Goal: Information Seeking & Learning: Learn about a topic

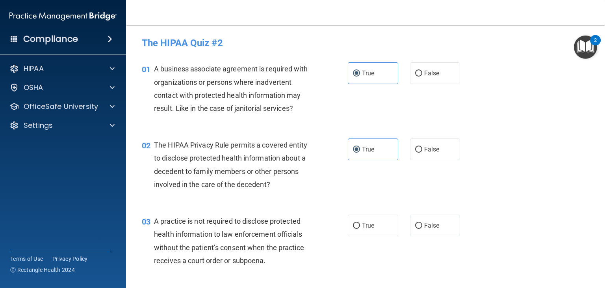
scroll to position [67, 0]
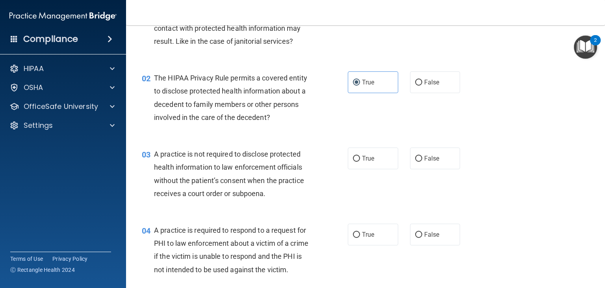
click at [323, 148] on div "03 A practice is not required to disclose protected health information to law e…" at bounding box center [245, 175] width 230 height 56
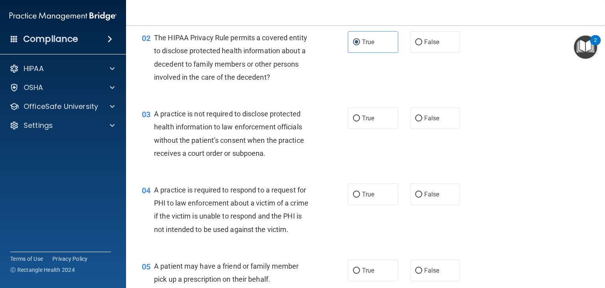
scroll to position [108, 0]
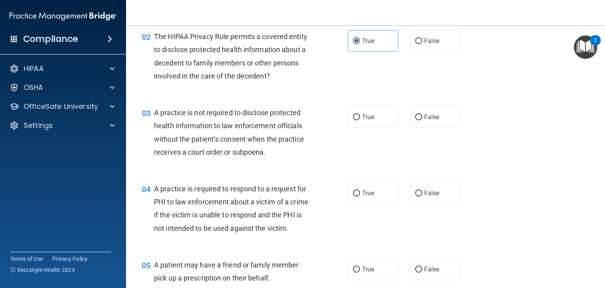
click at [224, 121] on span "A practice is not required to disclose protected health information to law enfo…" at bounding box center [229, 132] width 150 height 48
click at [417, 118] on input "False" at bounding box center [418, 117] width 7 height 6
radio input "true"
click at [417, 191] on input "False" at bounding box center [418, 193] width 7 height 6
radio input "true"
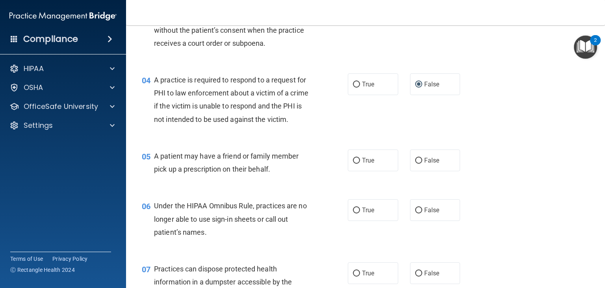
scroll to position [221, 0]
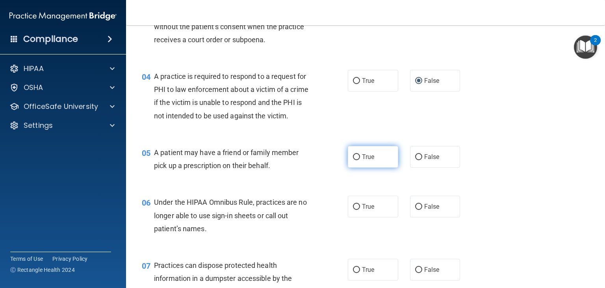
click at [379, 166] on label "True" at bounding box center [373, 157] width 50 height 22
click at [360, 160] on input "True" at bounding box center [356, 157] width 7 height 6
radio input "true"
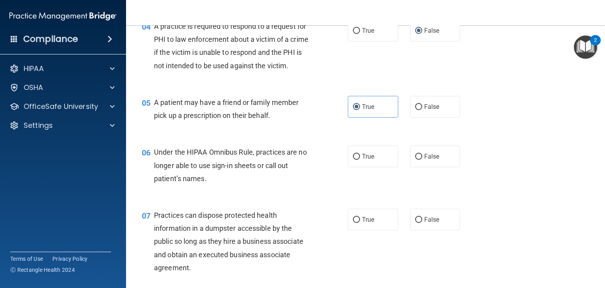
scroll to position [271, 0]
click at [417, 110] on input "False" at bounding box center [418, 107] width 7 height 6
radio input "true"
radio input "false"
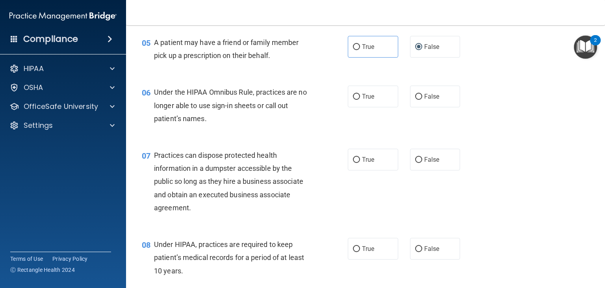
scroll to position [331, 0]
click at [424, 100] on span "False" at bounding box center [431, 95] width 15 height 7
click at [421, 99] on input "False" at bounding box center [418, 96] width 7 height 6
radio input "true"
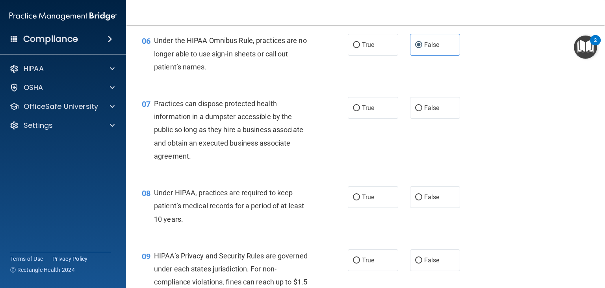
scroll to position [386, 0]
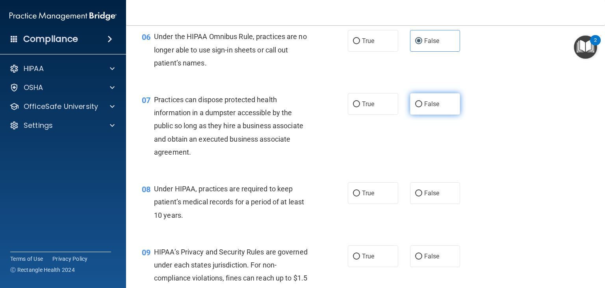
click at [412, 115] on label "False" at bounding box center [435, 104] width 50 height 22
click at [415, 107] on input "False" at bounding box center [418, 104] width 7 height 6
radio input "true"
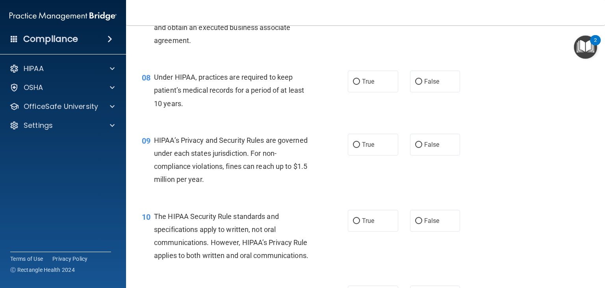
scroll to position [498, 0]
click at [362, 85] on span "True" at bounding box center [368, 80] width 12 height 7
click at [359, 84] on input "True" at bounding box center [356, 81] width 7 height 6
radio input "true"
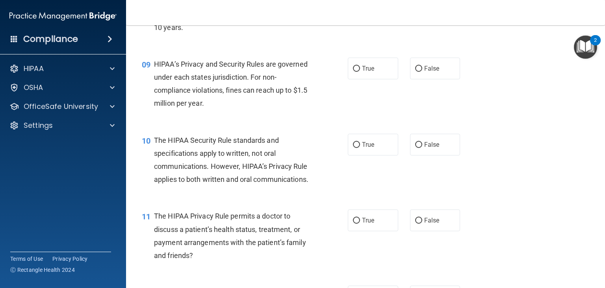
scroll to position [585, 0]
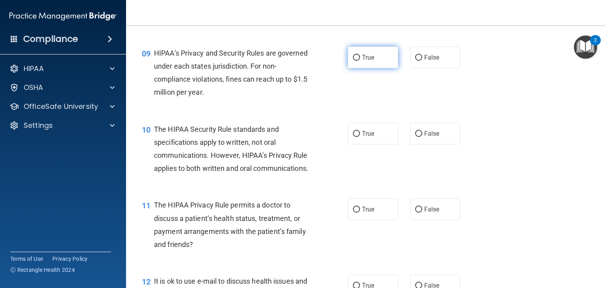
click at [353, 61] on input "True" at bounding box center [356, 58] width 7 height 6
radio input "true"
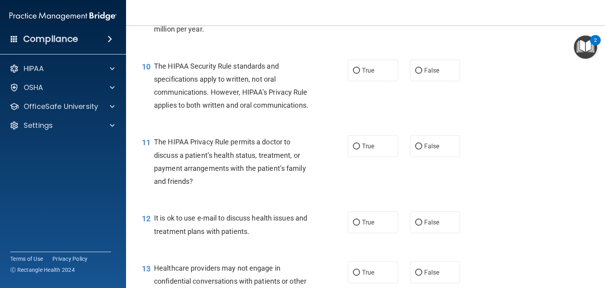
scroll to position [648, 0]
click at [410, 80] on label "False" at bounding box center [435, 70] width 50 height 22
click at [415, 73] on input "False" at bounding box center [418, 70] width 7 height 6
radio input "true"
click at [353, 73] on input "True" at bounding box center [356, 70] width 7 height 6
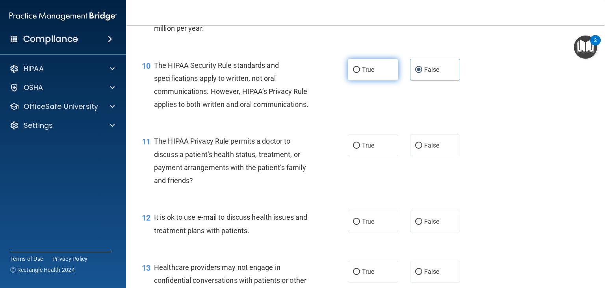
radio input "true"
radio input "false"
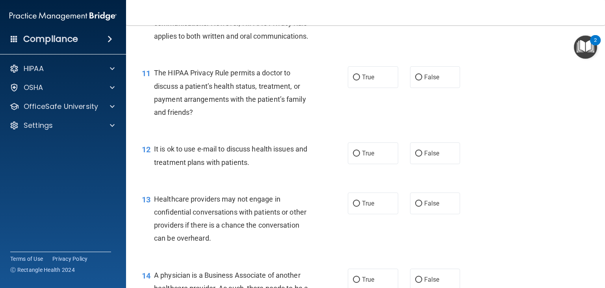
scroll to position [717, 0]
click at [422, 87] on label "False" at bounding box center [435, 77] width 50 height 22
click at [422, 80] on input "False" at bounding box center [418, 77] width 7 height 6
radio input "true"
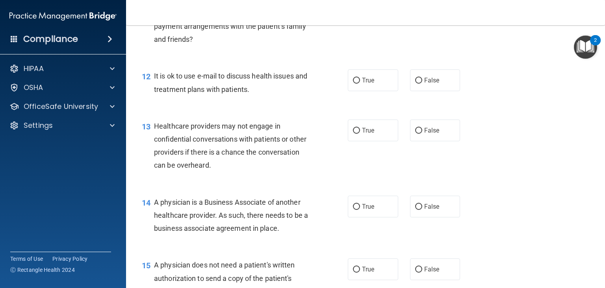
scroll to position [792, 0]
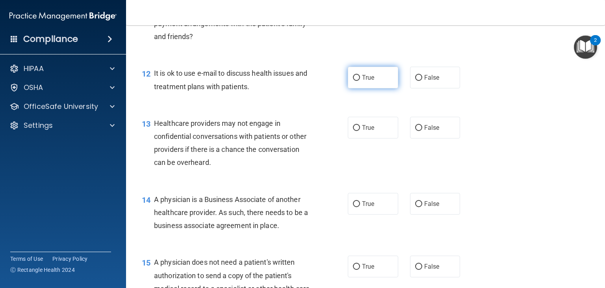
click at [364, 88] on label "True" at bounding box center [373, 78] width 50 height 22
click at [360, 81] on input "True" at bounding box center [356, 78] width 7 height 6
radio input "true"
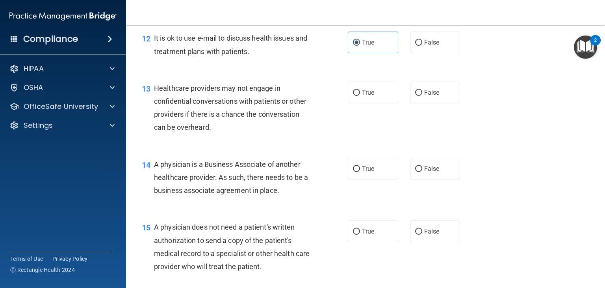
scroll to position [827, 0]
click at [366, 96] on span "True" at bounding box center [368, 92] width 12 height 7
click at [360, 96] on input "True" at bounding box center [356, 93] width 7 height 6
radio input "true"
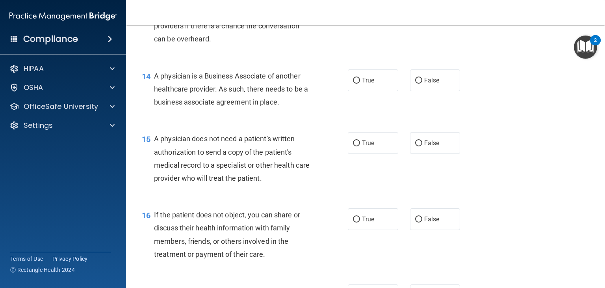
scroll to position [916, 0]
click at [370, 90] on label "True" at bounding box center [373, 80] width 50 height 22
click at [360, 83] on input "True" at bounding box center [356, 80] width 7 height 6
radio input "true"
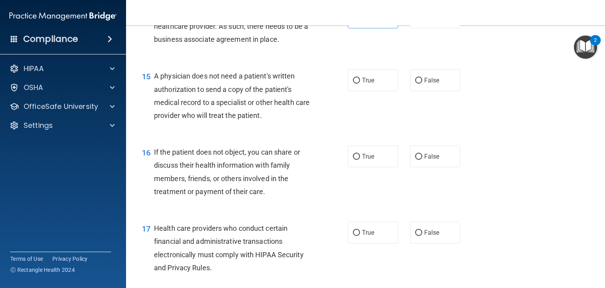
scroll to position [978, 0]
click at [415, 84] on input "False" at bounding box center [418, 81] width 7 height 6
radio input "true"
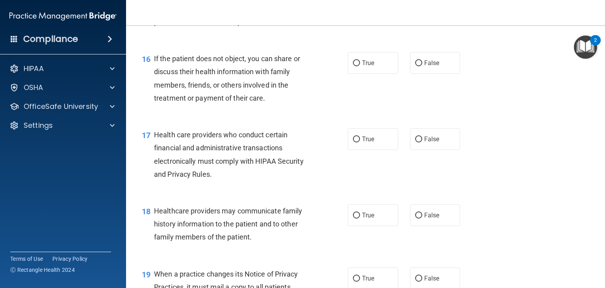
scroll to position [1072, 0]
click at [357, 73] on label "True" at bounding box center [373, 62] width 50 height 22
click at [357, 65] on input "True" at bounding box center [356, 62] width 7 height 6
radio input "true"
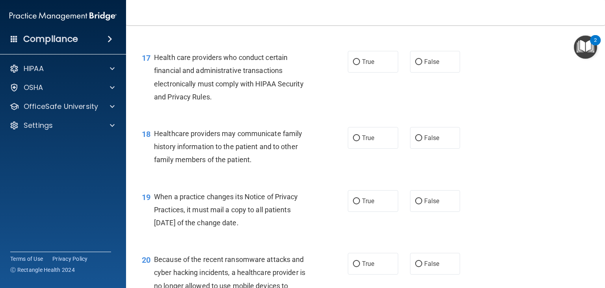
scroll to position [1150, 0]
click at [355, 64] on input "True" at bounding box center [356, 61] width 7 height 6
radio input "true"
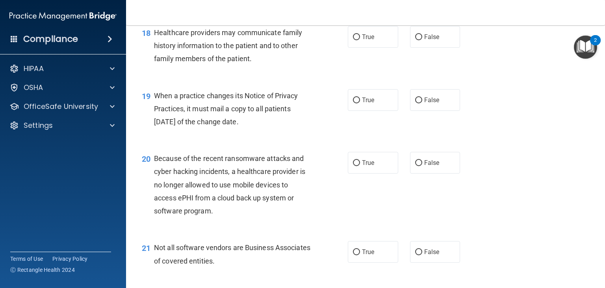
scroll to position [1250, 0]
click at [411, 47] on label "False" at bounding box center [435, 36] width 50 height 22
click at [415, 39] on input "False" at bounding box center [418, 36] width 7 height 6
radio input "true"
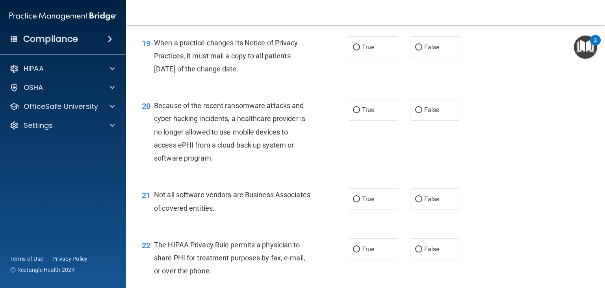
scroll to position [1303, 0]
click at [353, 50] on input "True" at bounding box center [356, 47] width 7 height 6
radio input "true"
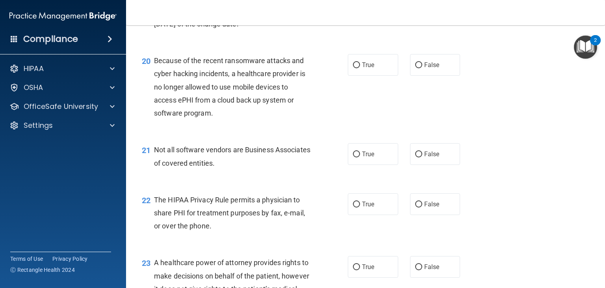
scroll to position [1374, 0]
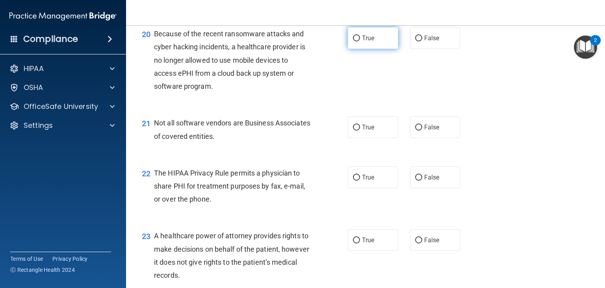
click at [351, 49] on label "True" at bounding box center [373, 38] width 50 height 22
click at [353, 41] on input "True" at bounding box center [356, 38] width 7 height 6
radio input "true"
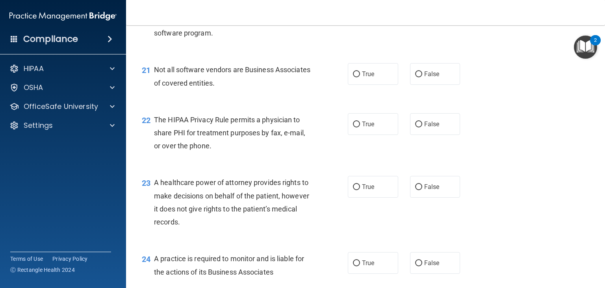
scroll to position [1434, 0]
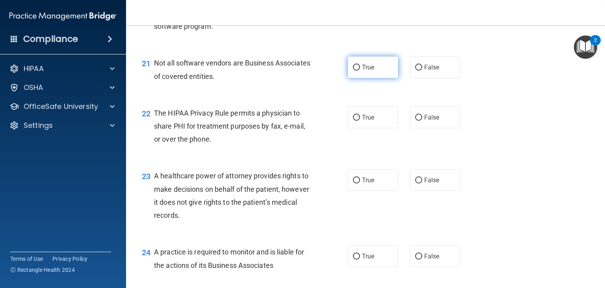
click at [369, 71] on span "True" at bounding box center [368, 66] width 12 height 7
click at [360, 71] on input "True" at bounding box center [356, 68] width 7 height 6
radio input "true"
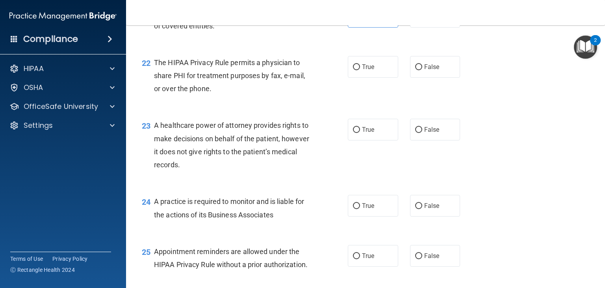
scroll to position [1485, 0]
click at [363, 78] on label "True" at bounding box center [373, 67] width 50 height 22
click at [360, 70] on input "True" at bounding box center [356, 67] width 7 height 6
radio input "true"
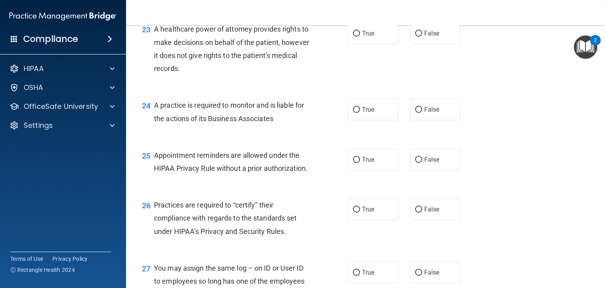
scroll to position [1582, 0]
click at [348, 43] on label "True" at bounding box center [373, 32] width 50 height 22
click at [353, 35] on input "True" at bounding box center [356, 33] width 7 height 6
radio input "true"
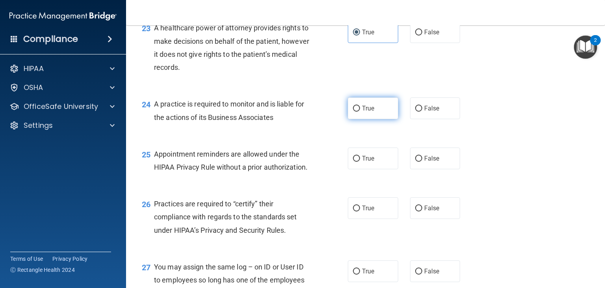
click at [354, 111] on input "True" at bounding box center [356, 109] width 7 height 6
radio input "true"
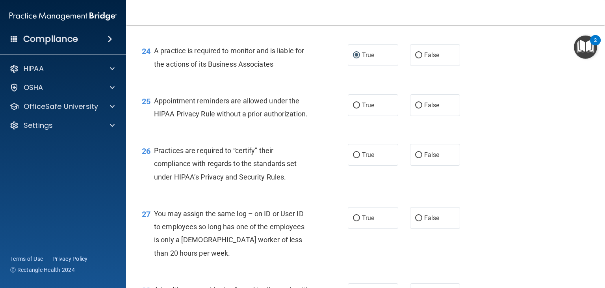
scroll to position [1635, 0]
click at [353, 108] on input "True" at bounding box center [356, 105] width 7 height 6
radio input "true"
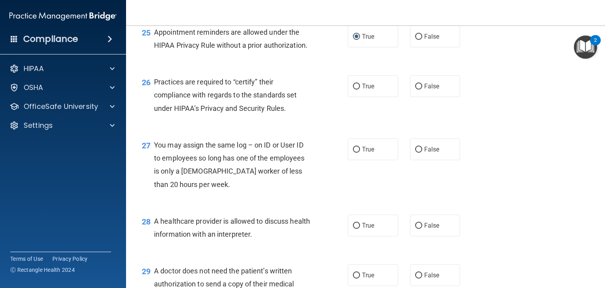
scroll to position [1704, 0]
click at [361, 96] on label "True" at bounding box center [373, 85] width 50 height 22
click at [360, 89] on input "True" at bounding box center [356, 86] width 7 height 6
radio input "true"
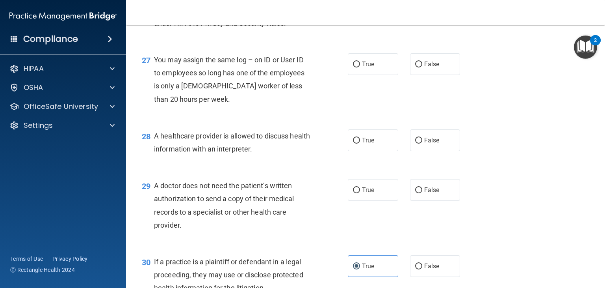
scroll to position [1790, 0]
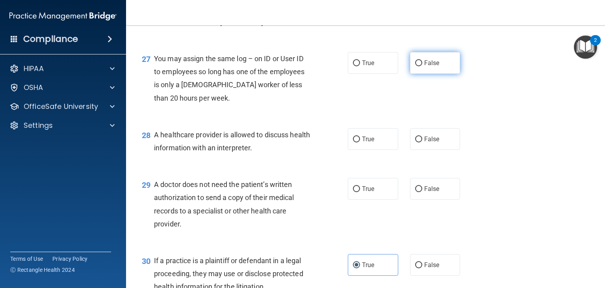
click at [411, 74] on label "False" at bounding box center [435, 63] width 50 height 22
click at [415, 66] on input "False" at bounding box center [418, 63] width 7 height 6
radio input "true"
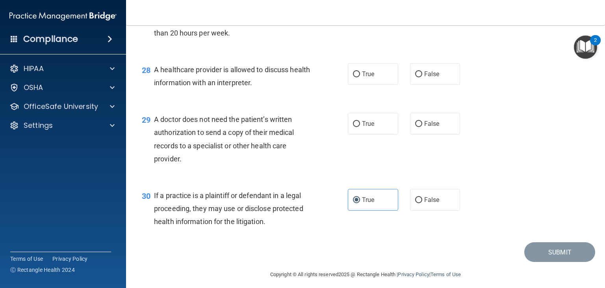
scroll to position [1855, 0]
click at [373, 85] on label "True" at bounding box center [373, 74] width 50 height 22
click at [360, 77] on input "True" at bounding box center [356, 74] width 7 height 6
radio input "true"
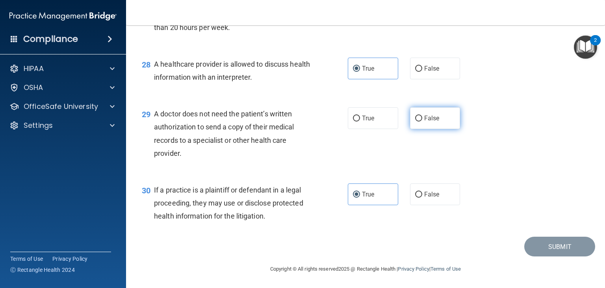
click at [410, 116] on label "False" at bounding box center [435, 118] width 50 height 22
click at [415, 116] on input "False" at bounding box center [418, 118] width 7 height 6
radio input "true"
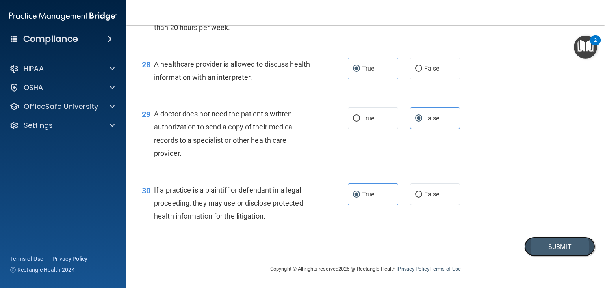
click at [543, 250] on button "Submit" at bounding box center [559, 246] width 71 height 20
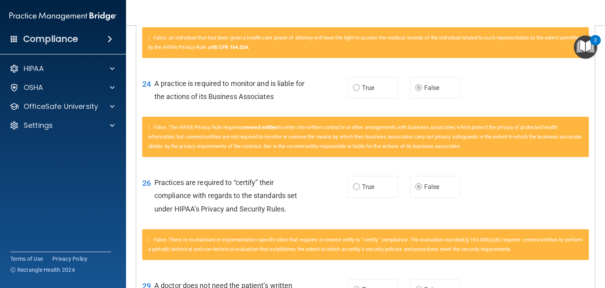
scroll to position [14, 0]
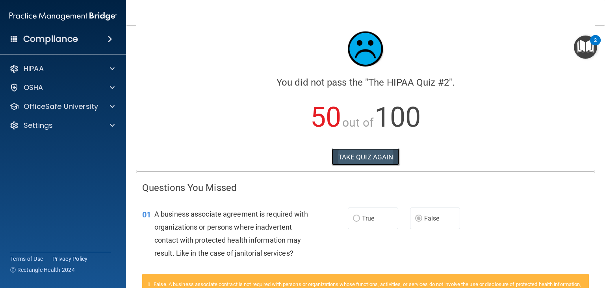
click at [350, 155] on button "TAKE QUIZ AGAIN" at bounding box center [366, 156] width 68 height 17
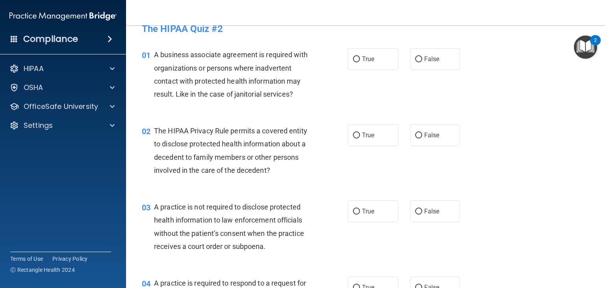
click at [490, 114] on div "02 The HIPAA Privacy Rule permits a covered entity to disclose protected health…" at bounding box center [365, 152] width 459 height 76
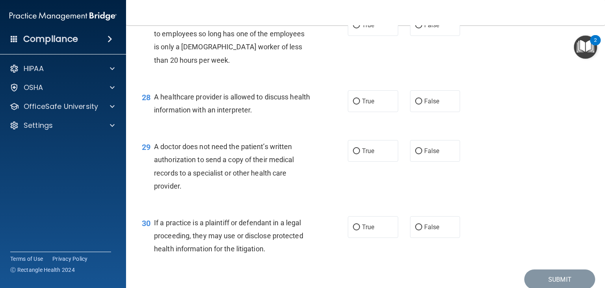
scroll to position [1887, 0]
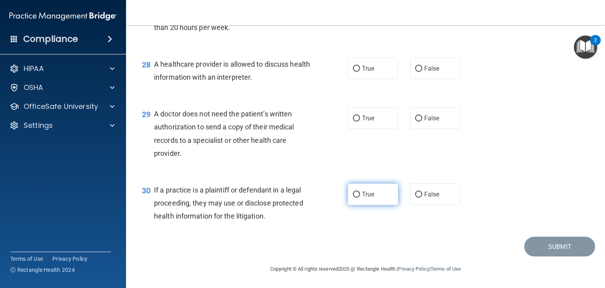
click at [364, 197] on label "True" at bounding box center [373, 194] width 50 height 22
click at [360, 197] on input "True" at bounding box center [356, 194] width 7 height 6
radio input "true"
click at [525, 183] on div "30 If a practice is a plaintiff or defendant in a legal proceeding, they may us…" at bounding box center [365, 204] width 459 height 63
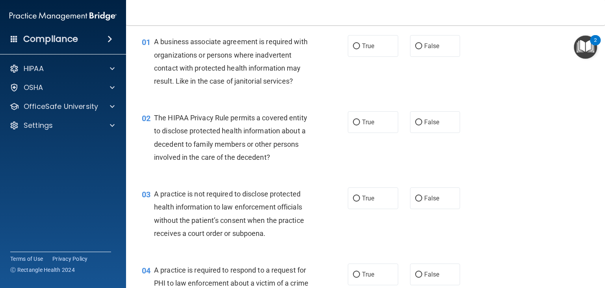
scroll to position [0, 0]
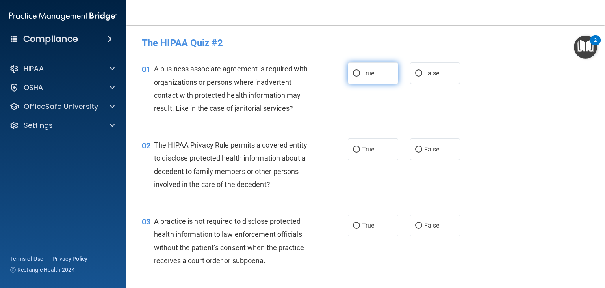
click at [353, 75] on input "True" at bounding box center [356, 74] width 7 height 6
radio input "true"
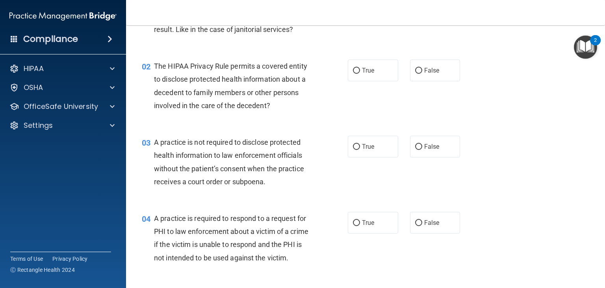
scroll to position [79, 0]
click at [362, 70] on span "True" at bounding box center [368, 70] width 12 height 7
click at [360, 70] on input "True" at bounding box center [356, 71] width 7 height 6
radio input "true"
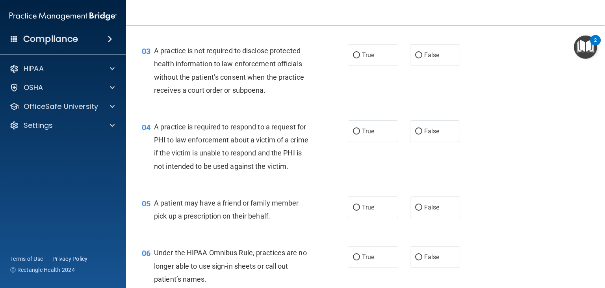
scroll to position [172, 0]
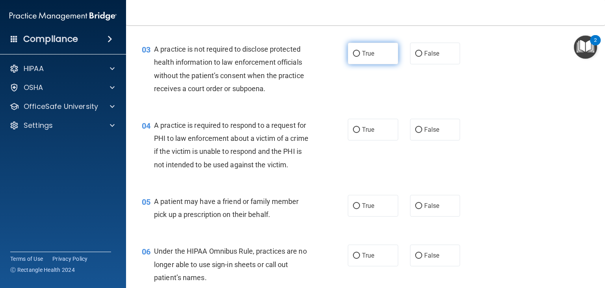
click at [348, 59] on label "True" at bounding box center [373, 54] width 50 height 22
click at [353, 57] on input "True" at bounding box center [356, 54] width 7 height 6
radio input "true"
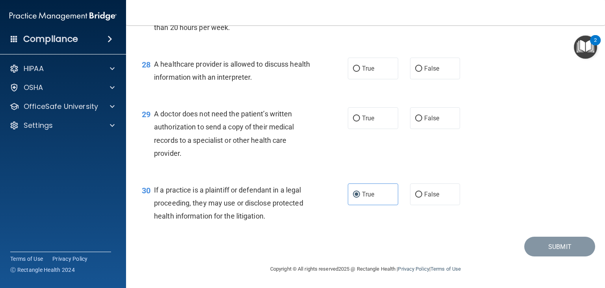
scroll to position [1868, 0]
click at [353, 121] on input "True" at bounding box center [356, 118] width 7 height 6
radio input "true"
click at [357, 79] on label "True" at bounding box center [373, 69] width 50 height 22
click at [357, 72] on input "True" at bounding box center [356, 69] width 7 height 6
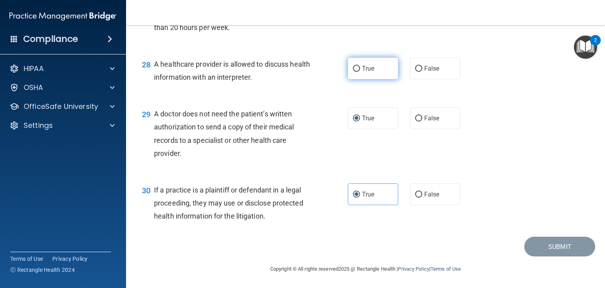
radio input "true"
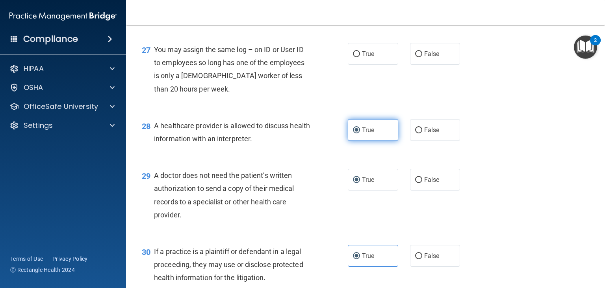
scroll to position [1798, 0]
click at [400, 65] on div "True False" at bounding box center [408, 55] width 121 height 22
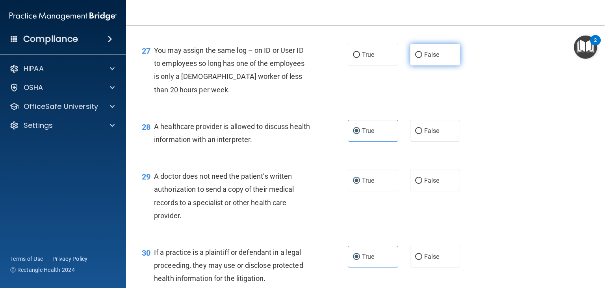
click at [415, 58] on input "False" at bounding box center [418, 55] width 7 height 6
radio input "true"
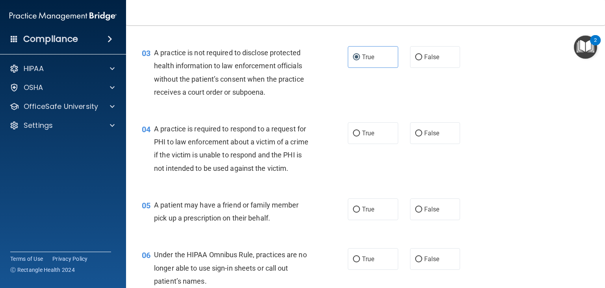
scroll to position [169, 0]
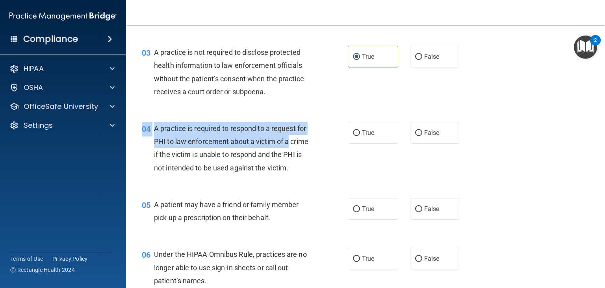
drag, startPoint x: 340, startPoint y: 139, endPoint x: 374, endPoint y: 180, distance: 53.5
click at [374, 180] on div "04 A practice is required to respond to a request for PHI to law enforcement ab…" at bounding box center [365, 150] width 459 height 76
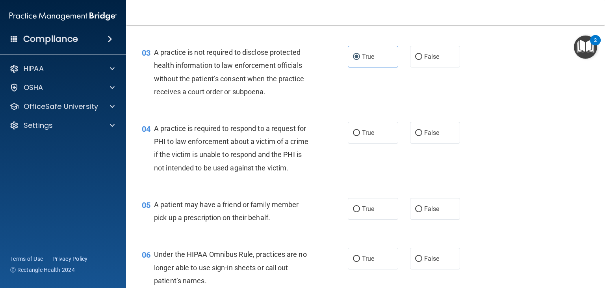
click at [374, 180] on div "04 A practice is required to respond to a request for PHI to law enforcement ab…" at bounding box center [365, 150] width 459 height 76
click at [357, 129] on label "True" at bounding box center [373, 133] width 50 height 22
click at [357, 130] on input "True" at bounding box center [356, 133] width 7 height 6
radio input "true"
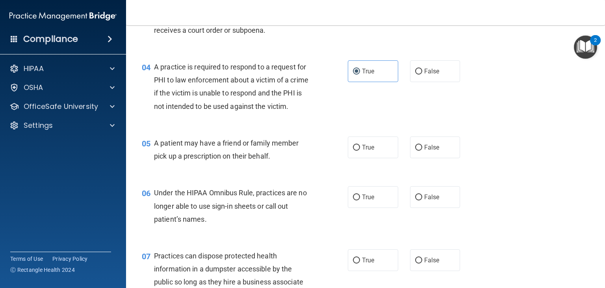
scroll to position [255, 0]
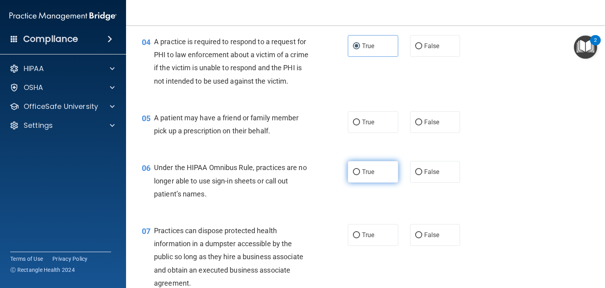
click at [372, 182] on label "True" at bounding box center [373, 172] width 50 height 22
click at [360, 175] on input "True" at bounding box center [356, 172] width 7 height 6
radio input "true"
click at [358, 133] on label "True" at bounding box center [373, 122] width 50 height 22
click at [358, 125] on input "True" at bounding box center [356, 122] width 7 height 6
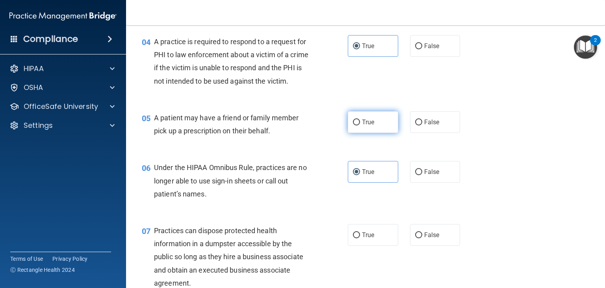
radio input "true"
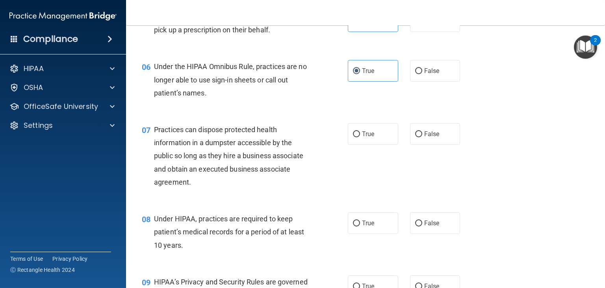
scroll to position [361, 0]
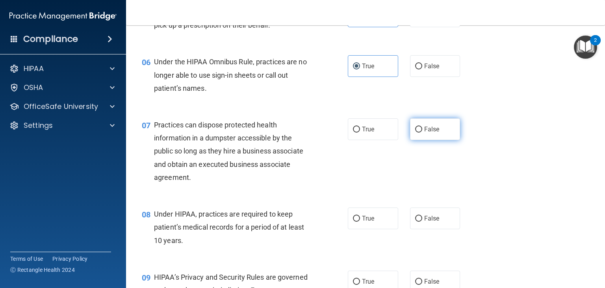
click at [422, 140] on label "False" at bounding box center [435, 129] width 50 height 22
click at [422, 132] on input "False" at bounding box center [418, 129] width 7 height 6
radio input "true"
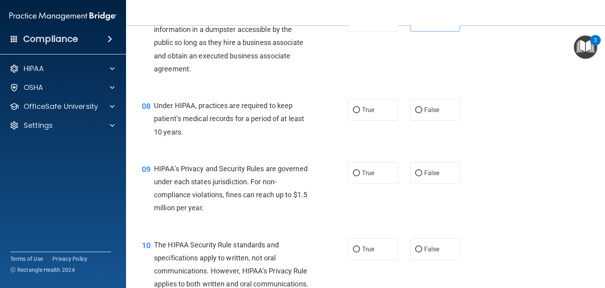
scroll to position [471, 0]
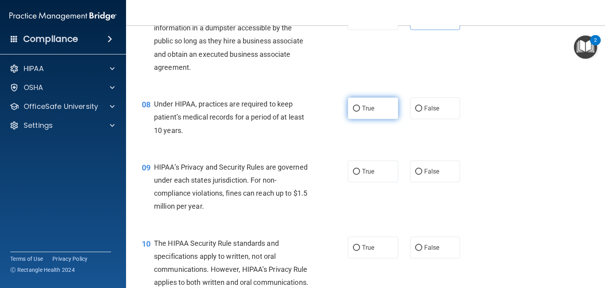
click at [350, 119] on label "True" at bounding box center [373, 108] width 50 height 22
click at [353, 111] on input "True" at bounding box center [356, 109] width 7 height 6
radio input "true"
click at [416, 119] on label "False" at bounding box center [435, 108] width 50 height 22
click at [416, 111] on input "False" at bounding box center [418, 109] width 7 height 6
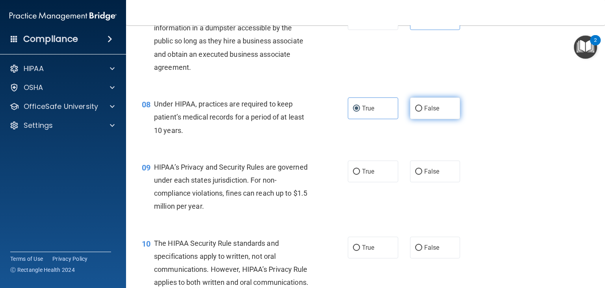
radio input "true"
radio input "false"
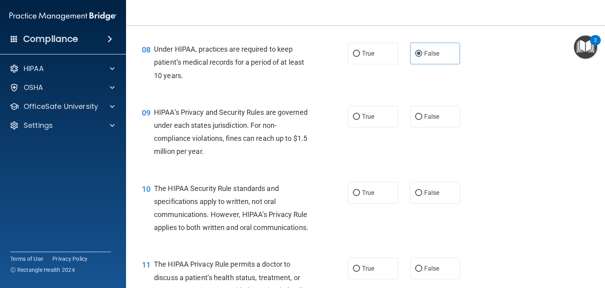
scroll to position [526, 0]
click at [359, 126] on label "True" at bounding box center [373, 116] width 50 height 22
click at [359, 119] on input "True" at bounding box center [356, 116] width 7 height 6
radio input "true"
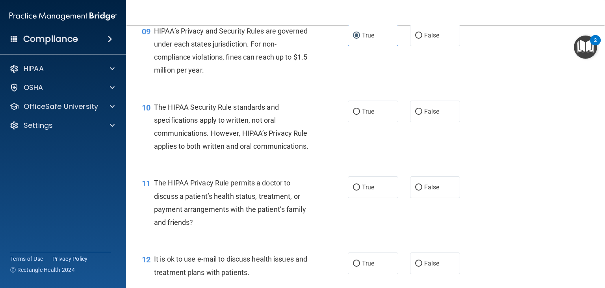
scroll to position [618, 0]
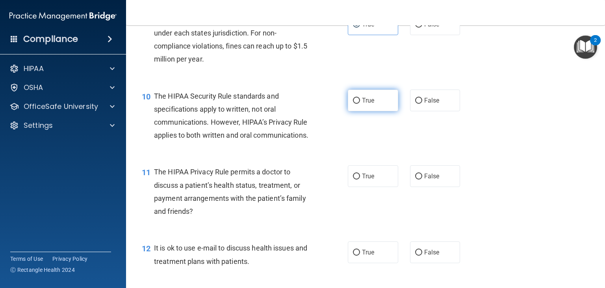
click at [362, 104] on span "True" at bounding box center [368, 100] width 12 height 7
click at [359, 104] on input "True" at bounding box center [356, 101] width 7 height 6
radio input "true"
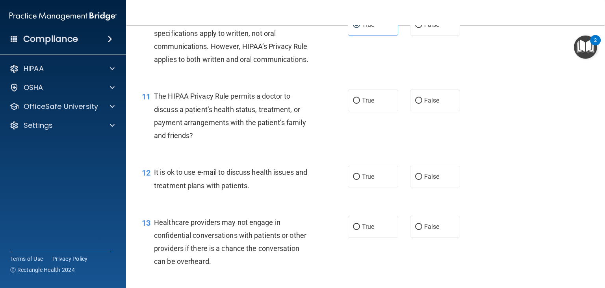
scroll to position [695, 0]
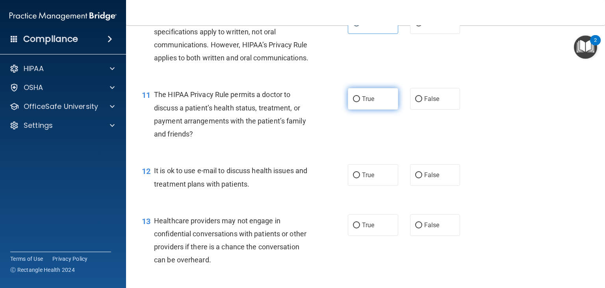
click at [368, 110] on label "True" at bounding box center [373, 99] width 50 height 22
click at [360, 102] on input "True" at bounding box center [356, 99] width 7 height 6
radio input "true"
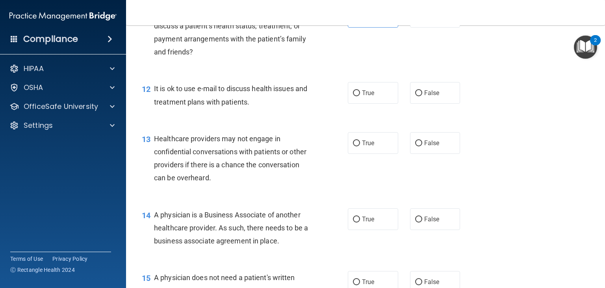
scroll to position [787, 0]
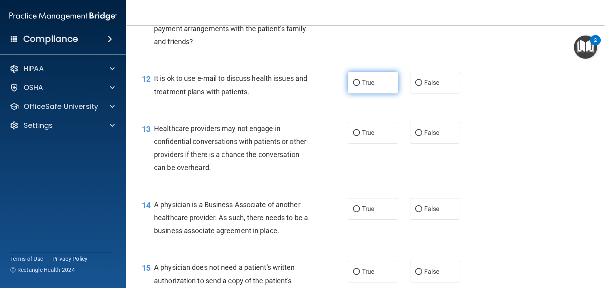
click at [370, 86] on span "True" at bounding box center [368, 82] width 12 height 7
click at [360, 86] on input "True" at bounding box center [356, 83] width 7 height 6
radio input "true"
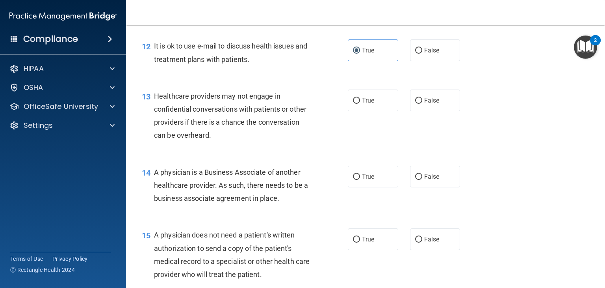
scroll to position [820, 0]
click at [368, 103] on span "True" at bounding box center [368, 99] width 12 height 7
click at [360, 103] on input "True" at bounding box center [356, 100] width 7 height 6
radio input "true"
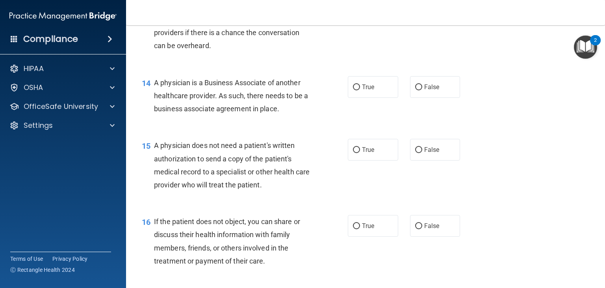
scroll to position [914, 0]
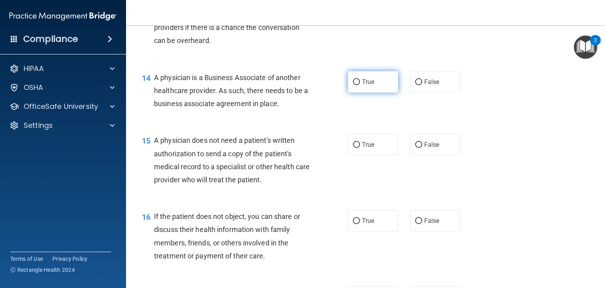
click at [362, 85] on span "True" at bounding box center [368, 81] width 12 height 7
click at [359, 85] on input "True" at bounding box center [356, 82] width 7 height 6
radio input "true"
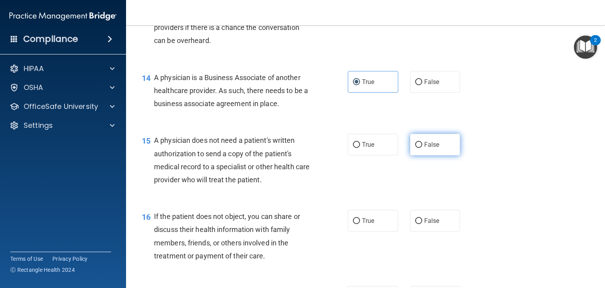
click at [415, 148] on input "False" at bounding box center [418, 145] width 7 height 6
radio input "true"
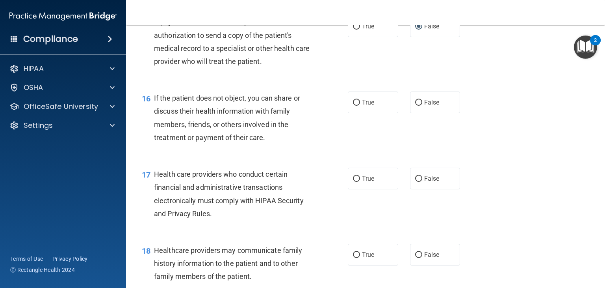
scroll to position [1032, 0]
click at [367, 106] on span "True" at bounding box center [368, 101] width 12 height 7
click at [360, 106] on input "True" at bounding box center [356, 103] width 7 height 6
radio input "true"
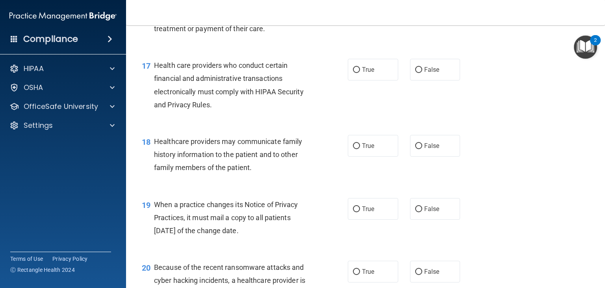
scroll to position [1150, 0]
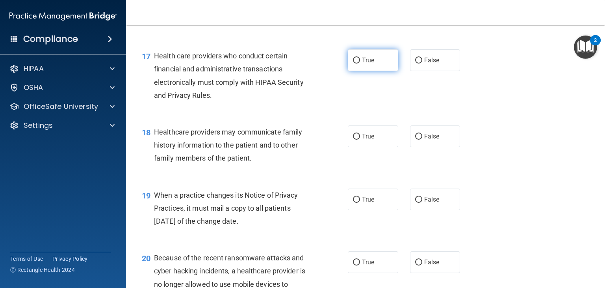
click at [362, 71] on label "True" at bounding box center [373, 60] width 50 height 22
click at [360, 63] on input "True" at bounding box center [356, 61] width 7 height 6
radio input "true"
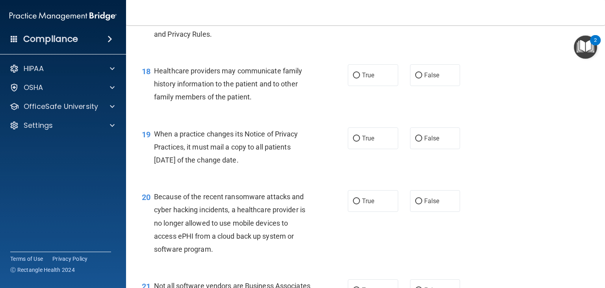
scroll to position [1213, 0]
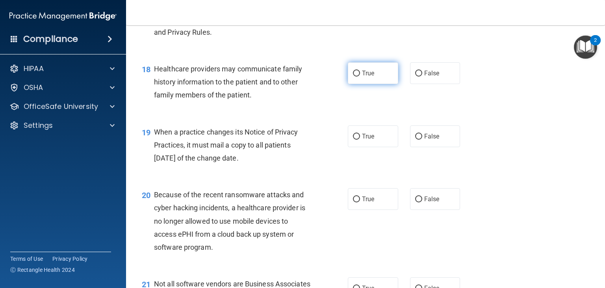
click at [368, 84] on label "True" at bounding box center [373, 73] width 50 height 22
click at [360, 76] on input "True" at bounding box center [356, 74] width 7 height 6
radio input "true"
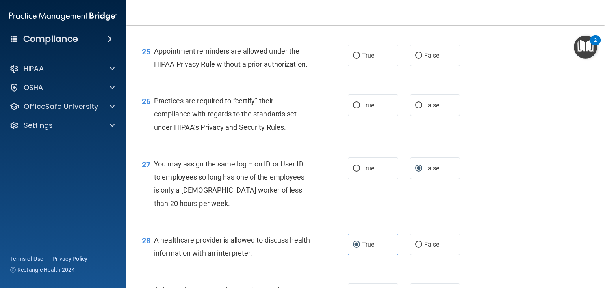
scroll to position [1684, 0]
click at [251, 131] on span "Practices are required to “certify” their compliance with regards to the standa…" at bounding box center [225, 114] width 143 height 34
click at [362, 109] on span "True" at bounding box center [368, 105] width 12 height 7
click at [360, 109] on input "True" at bounding box center [356, 106] width 7 height 6
radio input "true"
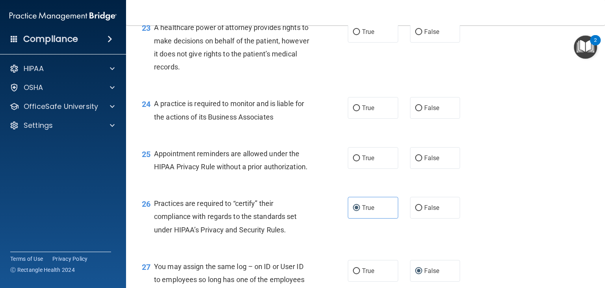
scroll to position [1581, 0]
click at [385, 169] on label "True" at bounding box center [373, 159] width 50 height 22
click at [360, 162] on input "True" at bounding box center [356, 159] width 7 height 6
radio input "true"
click at [362, 112] on span "True" at bounding box center [368, 108] width 12 height 7
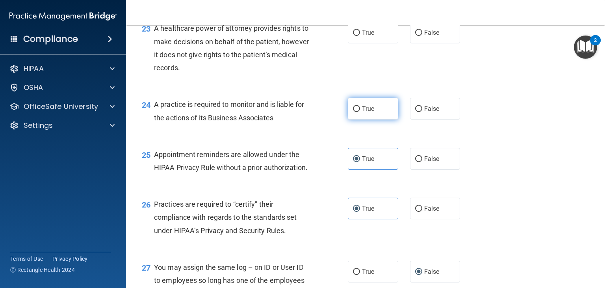
click at [360, 112] on input "True" at bounding box center [356, 109] width 7 height 6
radio input "true"
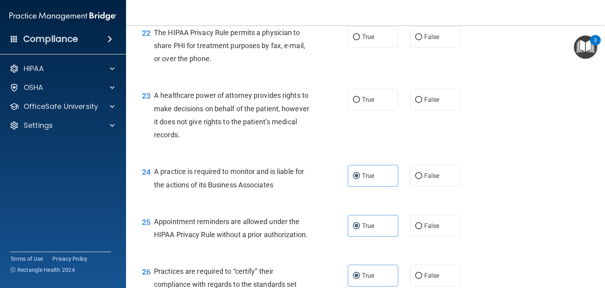
scroll to position [1514, 0]
click at [362, 103] on span "True" at bounding box center [368, 99] width 12 height 7
click at [359, 103] on input "True" at bounding box center [356, 100] width 7 height 6
radio input "true"
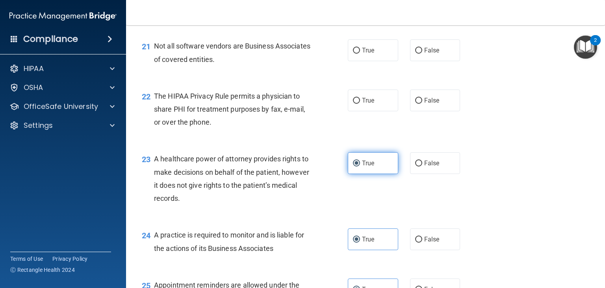
scroll to position [1451, 0]
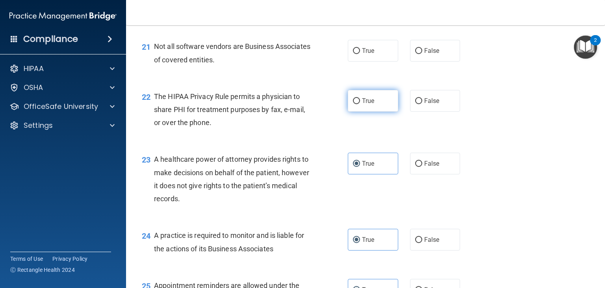
click at [359, 111] on label "True" at bounding box center [373, 101] width 50 height 22
click at [359, 104] on input "True" at bounding box center [356, 101] width 7 height 6
radio input "true"
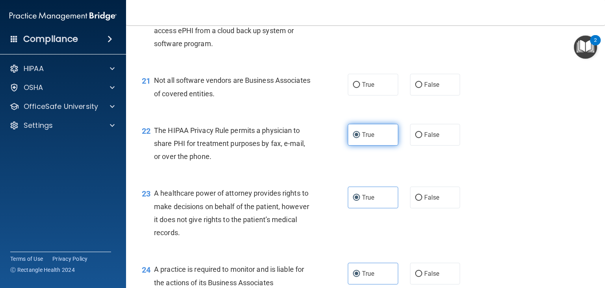
scroll to position [1406, 0]
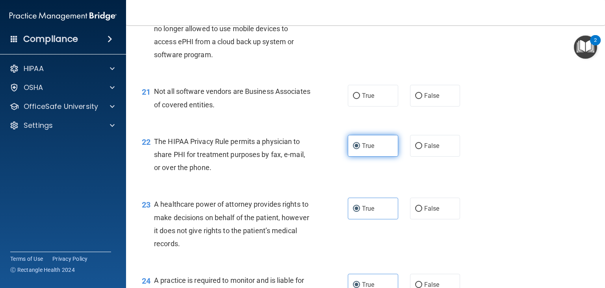
click at [362, 99] on span "True" at bounding box center [368, 95] width 12 height 7
click at [359, 99] on input "True" at bounding box center [356, 96] width 7 height 6
radio input "true"
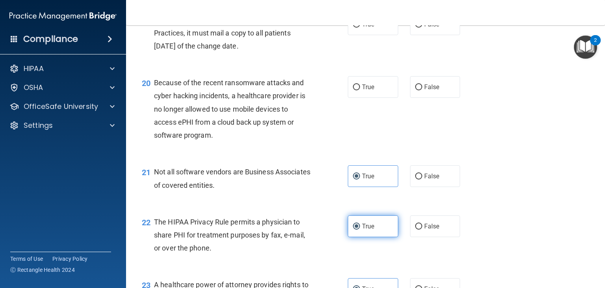
scroll to position [1319, 0]
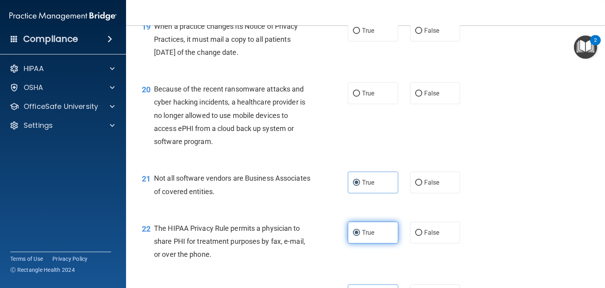
click at [362, 97] on span "True" at bounding box center [368, 92] width 12 height 7
click at [359, 97] on input "True" at bounding box center [356, 94] width 7 height 6
radio input "true"
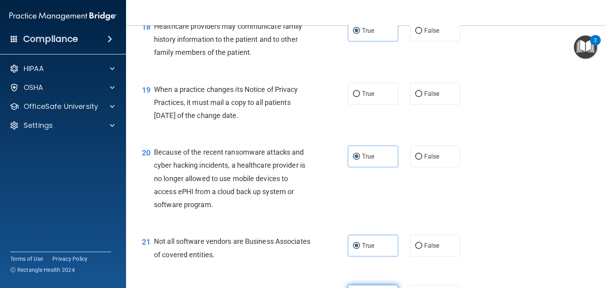
scroll to position [1256, 0]
click at [417, 160] on input "False" at bounding box center [418, 157] width 7 height 6
radio input "true"
radio input "false"
click at [366, 97] on span "True" at bounding box center [368, 93] width 12 height 7
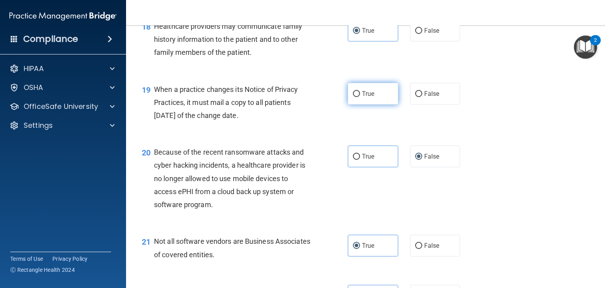
click at [360, 97] on input "True" at bounding box center [356, 94] width 7 height 6
radio input "true"
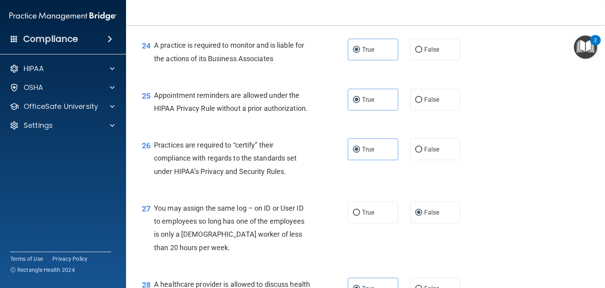
scroll to position [1887, 0]
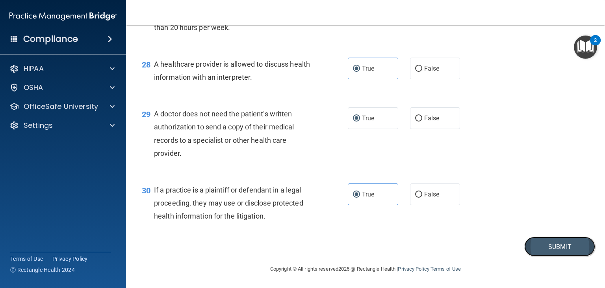
click at [561, 249] on button "Submit" at bounding box center [559, 246] width 71 height 20
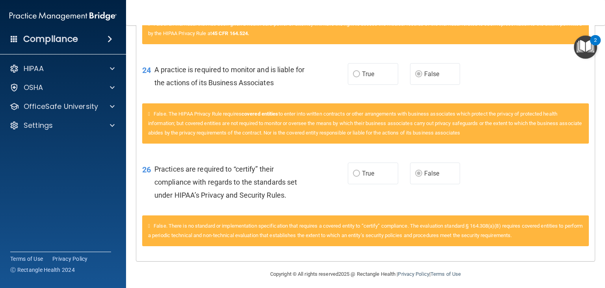
scroll to position [1259, 0]
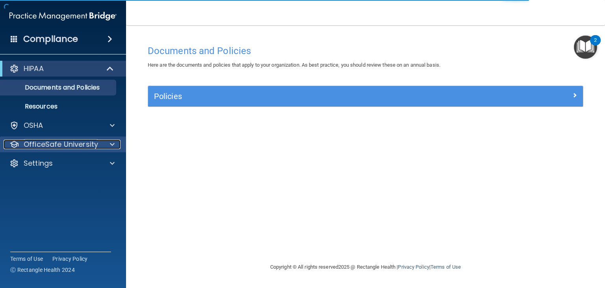
click at [80, 145] on p "OfficeSafe University" at bounding box center [61, 143] width 74 height 9
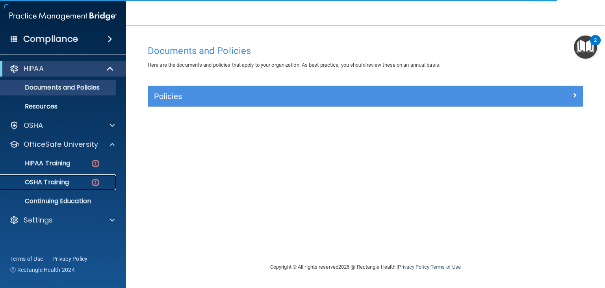
click at [69, 178] on p "OSHA Training" at bounding box center [37, 182] width 64 height 8
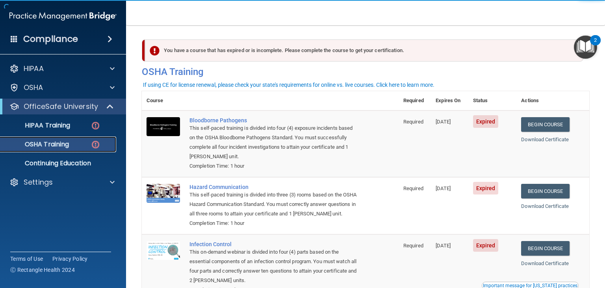
scroll to position [121, 0]
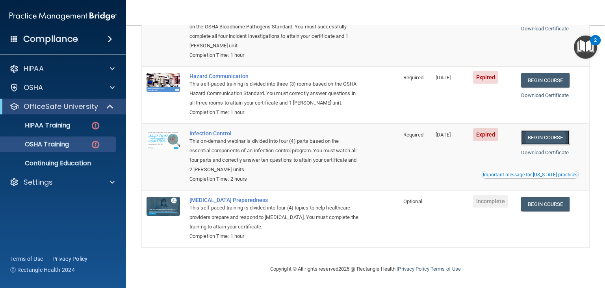
click at [548, 137] on link "Begin Course" at bounding box center [545, 137] width 48 height 15
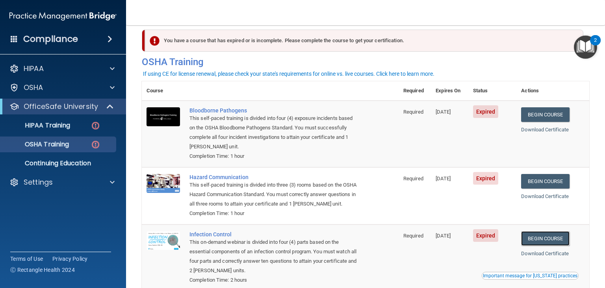
scroll to position [9, 0]
click at [531, 114] on link "Begin Course" at bounding box center [545, 115] width 48 height 15
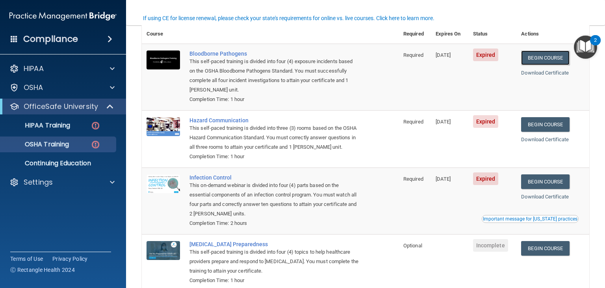
scroll to position [66, 0]
click at [543, 124] on link "Begin Course" at bounding box center [545, 124] width 48 height 15
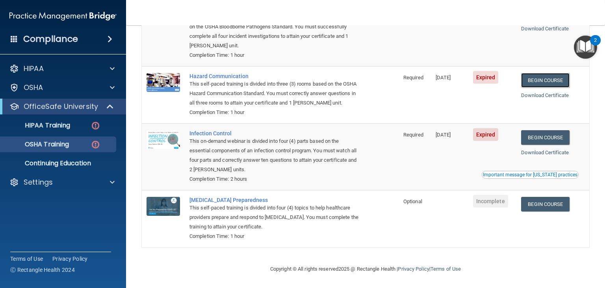
scroll to position [0, 0]
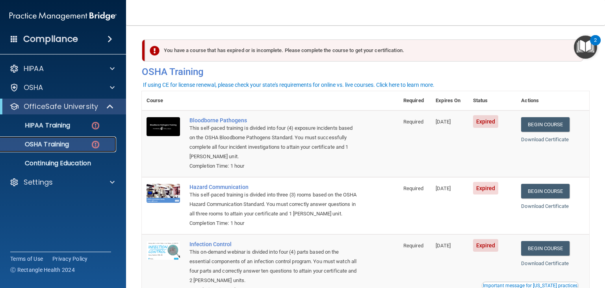
click at [52, 148] on p "OSHA Training" at bounding box center [37, 144] width 64 height 8
click at [61, 142] on p "OSHA Training" at bounding box center [37, 144] width 64 height 8
click at [95, 142] on img at bounding box center [96, 144] width 10 height 10
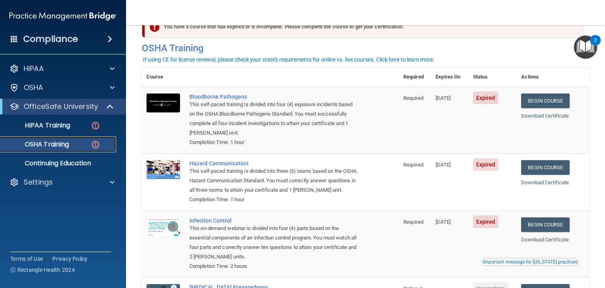
scroll to position [121, 0]
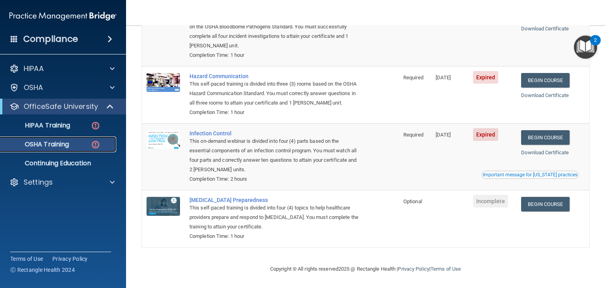
click at [91, 148] on img at bounding box center [96, 144] width 10 height 10
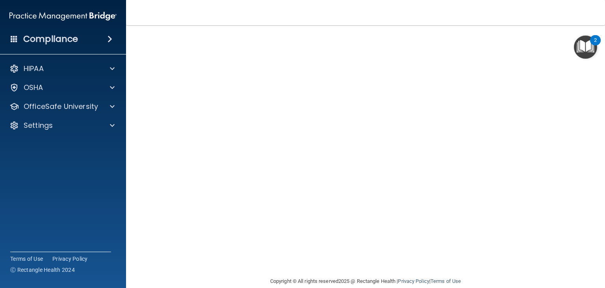
scroll to position [38, 0]
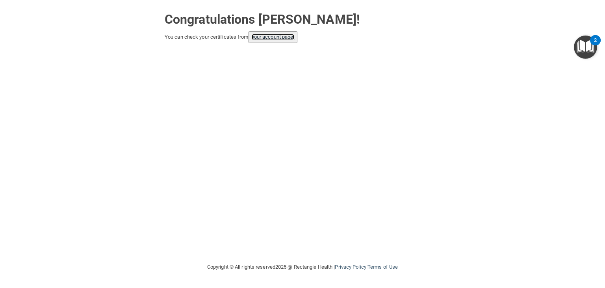
click at [271, 37] on link "your account page!" at bounding box center [273, 37] width 43 height 6
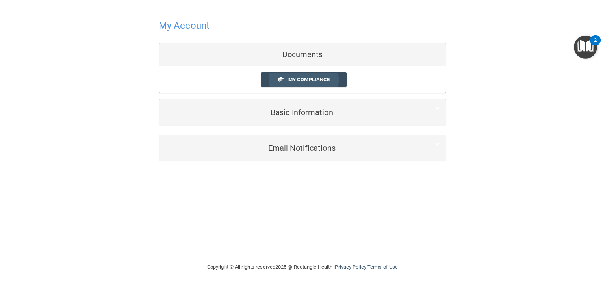
click at [326, 81] on span "My Compliance" at bounding box center [308, 79] width 41 height 6
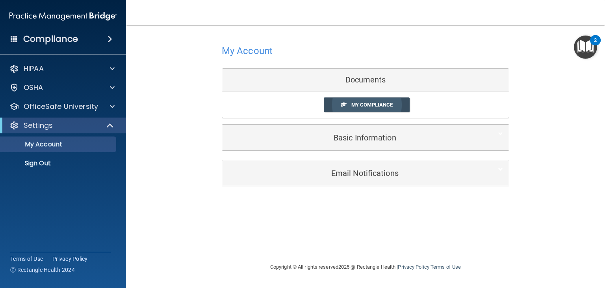
click at [377, 110] on link "My Compliance" at bounding box center [367, 104] width 86 height 15
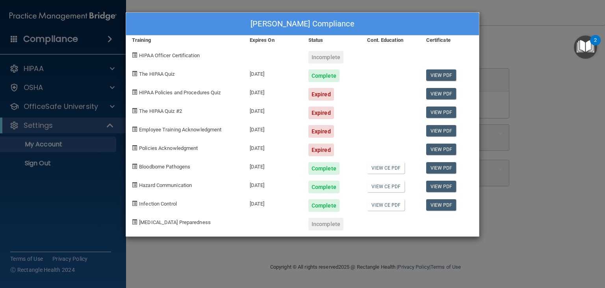
click at [521, 54] on div "[PERSON_NAME] Compliance Training Expires On Status Cont. Education Certificate…" at bounding box center [302, 144] width 605 height 288
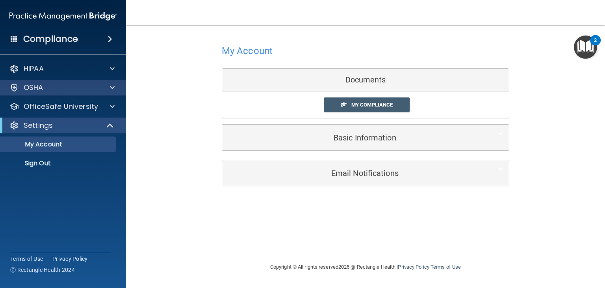
click at [87, 82] on div "OSHA" at bounding box center [63, 88] width 126 height 16
click at [34, 85] on p "OSHA" at bounding box center [34, 87] width 20 height 9
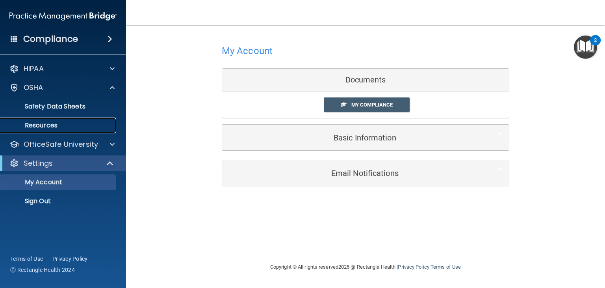
click at [47, 123] on p "Resources" at bounding box center [59, 125] width 108 height 8
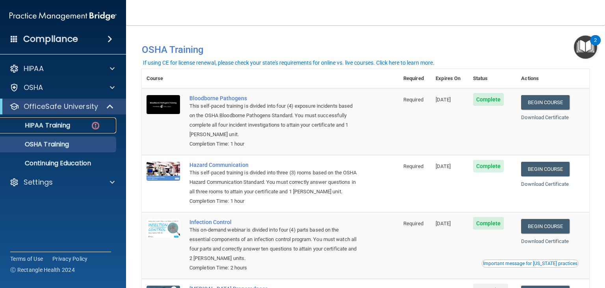
click at [74, 125] on div "HIPAA Training" at bounding box center [59, 125] width 108 height 8
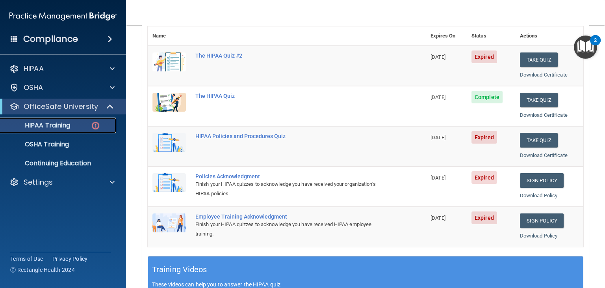
scroll to position [102, 0]
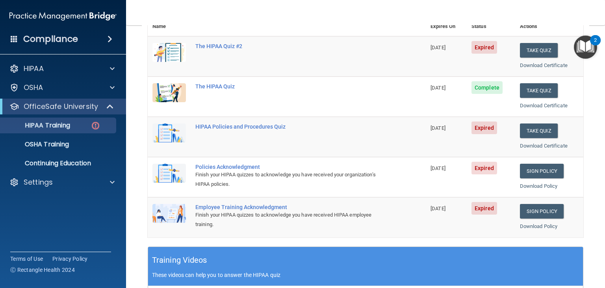
click at [166, 169] on img at bounding box center [168, 173] width 33 height 19
click at [523, 171] on link "Sign Policy" at bounding box center [542, 171] width 44 height 15
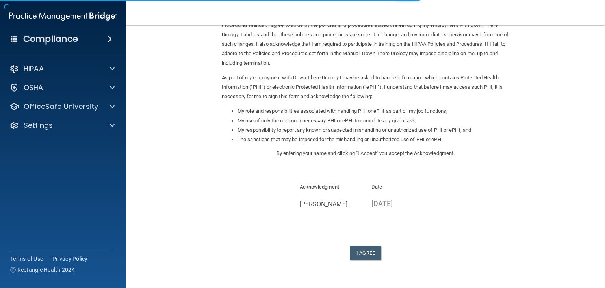
scroll to position [73, 0]
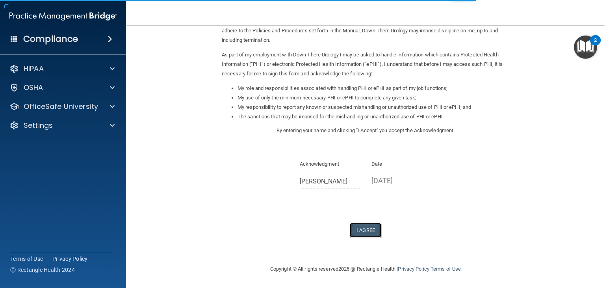
click at [356, 226] on button "I Agree" at bounding box center [366, 230] width 32 height 15
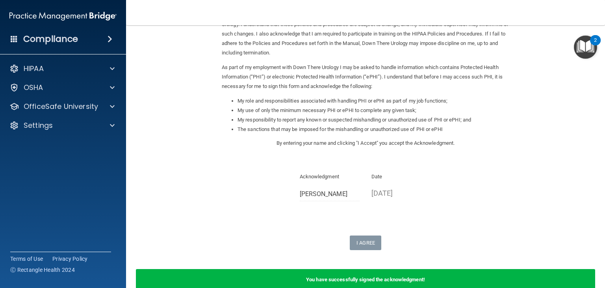
scroll to position [60, 0]
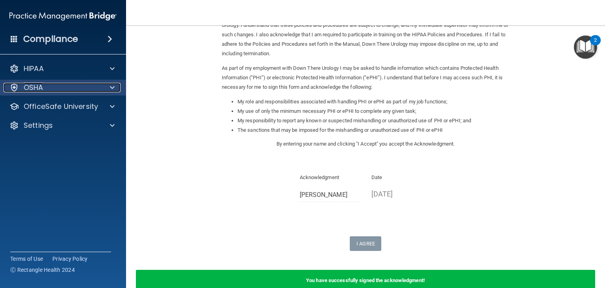
click at [67, 83] on div "OSHA" at bounding box center [53, 87] width 98 height 9
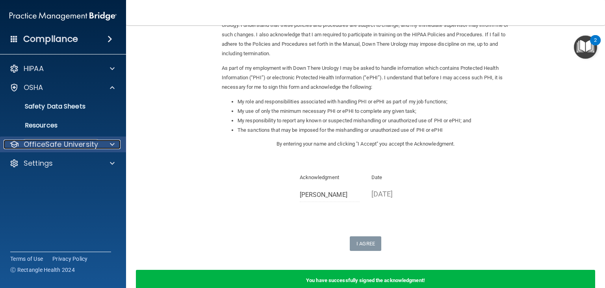
click at [65, 141] on p "OfficeSafe University" at bounding box center [61, 143] width 74 height 9
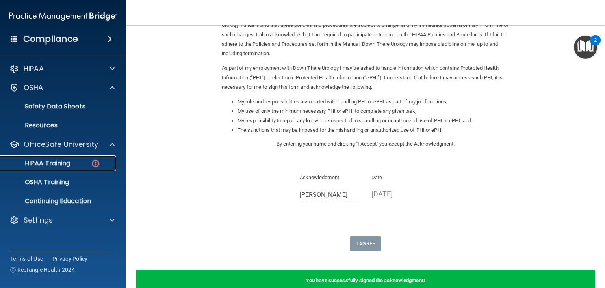
click at [71, 161] on div "HIPAA Training" at bounding box center [59, 163] width 108 height 8
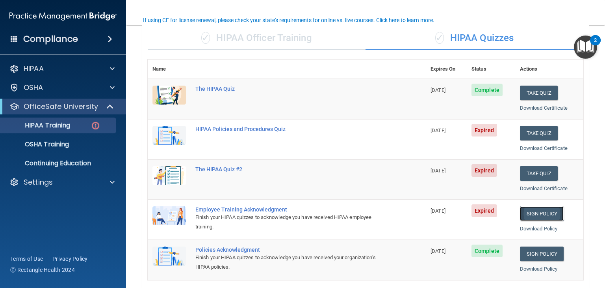
click at [531, 210] on link "Sign Policy" at bounding box center [542, 213] width 44 height 15
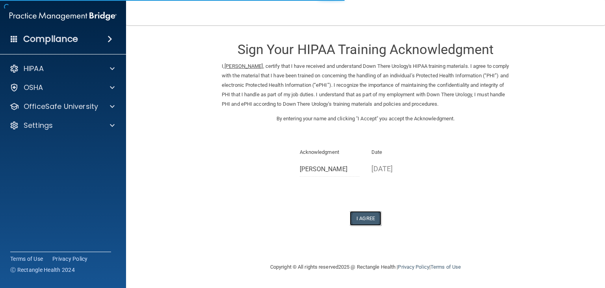
click at [357, 218] on button "I Agree" at bounding box center [366, 218] width 32 height 15
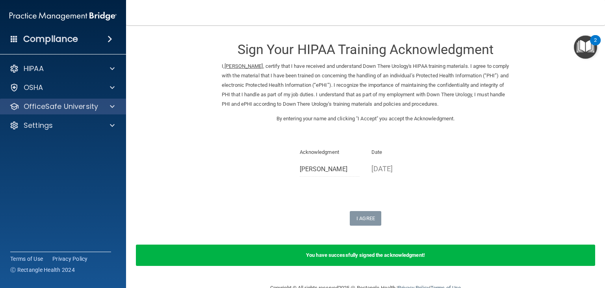
click at [55, 111] on div "OfficeSafe University" at bounding box center [63, 106] width 126 height 16
click at [62, 106] on p "OfficeSafe University" at bounding box center [61, 106] width 74 height 9
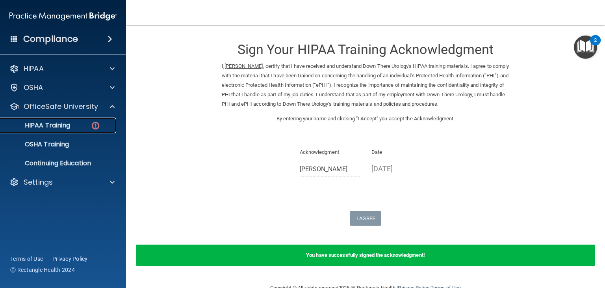
click at [67, 123] on p "HIPAA Training" at bounding box center [37, 125] width 65 height 8
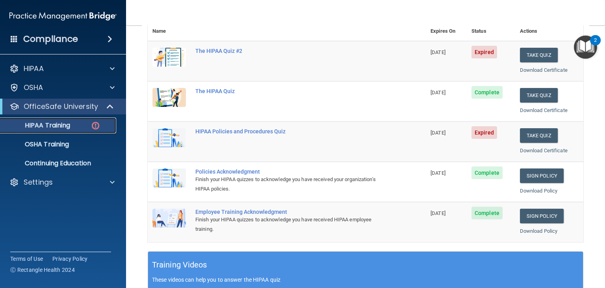
scroll to position [99, 0]
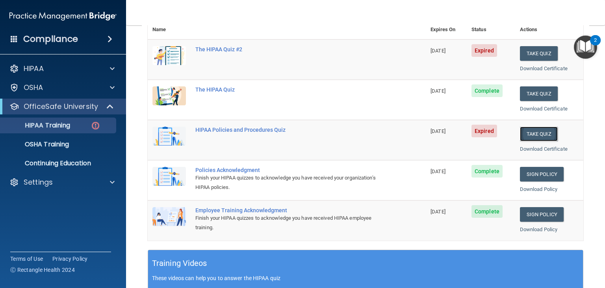
click at [527, 136] on button "Take Quiz" at bounding box center [539, 133] width 38 height 15
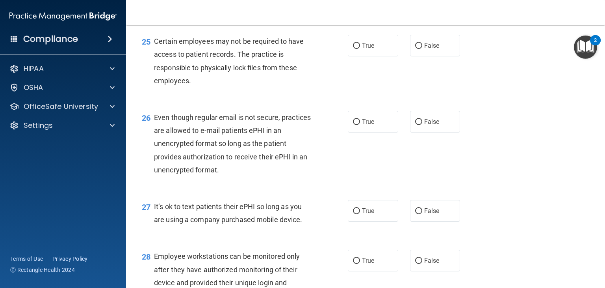
scroll to position [2057, 0]
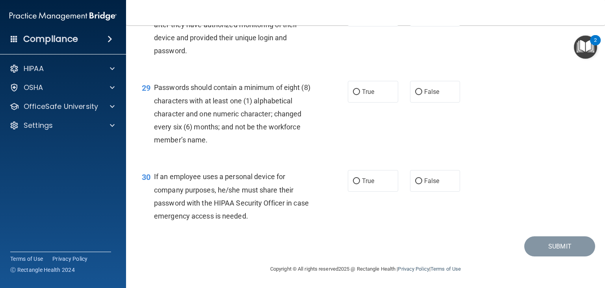
click at [404, 185] on div "True False" at bounding box center [408, 181] width 121 height 22
click at [418, 181] on input "False" at bounding box center [418, 181] width 7 height 6
radio input "true"
